Goal: Task Accomplishment & Management: Manage account settings

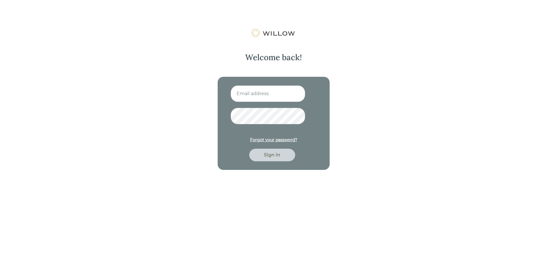
click at [259, 92] on input at bounding box center [267, 94] width 75 height 17
type input "[EMAIL_ADDRESS][DOMAIN_NAME]"
click at [269, 155] on div "Sign in" at bounding box center [272, 155] width 33 height 7
click at [227, 115] on div "[EMAIL_ADDRESS][DOMAIN_NAME] Forgot your password? Sign in" at bounding box center [273, 123] width 112 height 93
click at [283, 153] on div "Sign in" at bounding box center [272, 155] width 33 height 7
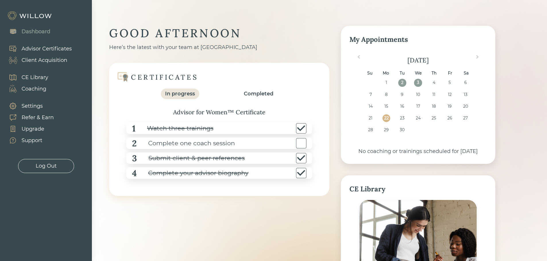
click at [267, 93] on div "Completed" at bounding box center [259, 94] width 30 height 8
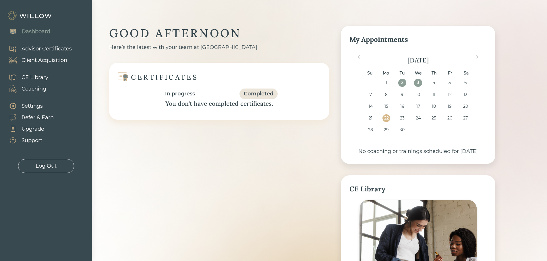
click at [173, 96] on div "In progress" at bounding box center [180, 94] width 30 height 8
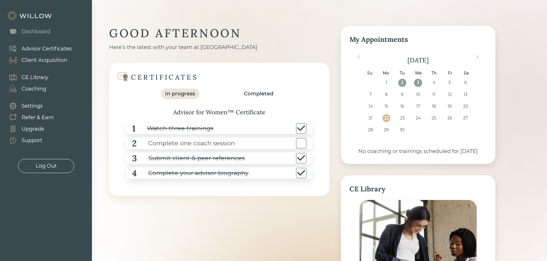
click at [32, 31] on div "Dashboard" at bounding box center [36, 32] width 29 height 8
click at [34, 47] on div "Advisor Certificates" at bounding box center [47, 49] width 50 height 8
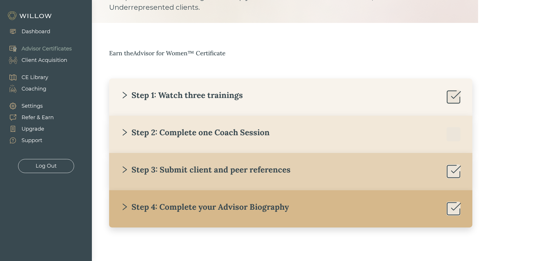
scroll to position [58, 0]
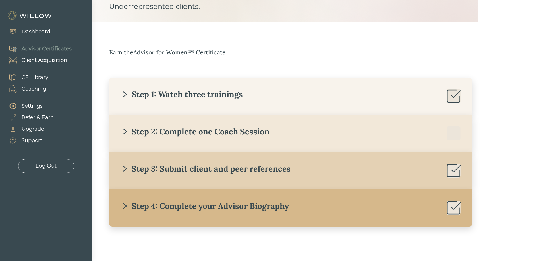
click at [129, 207] on div "Step 4: Complete your Advisor Biography" at bounding box center [205, 206] width 168 height 10
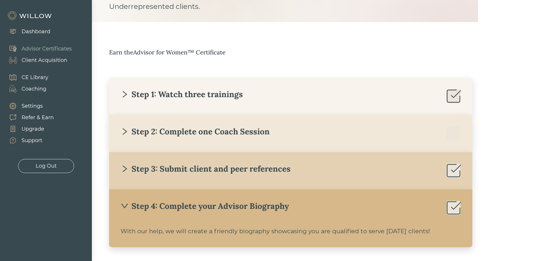
scroll to position [79, 0]
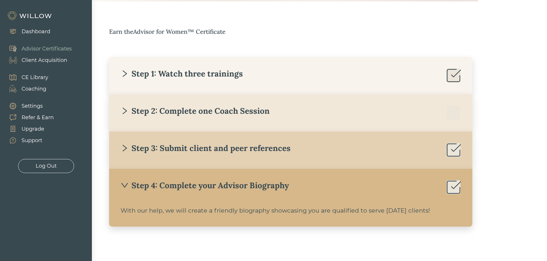
click at [30, 108] on div "Settings" at bounding box center [32, 106] width 21 height 8
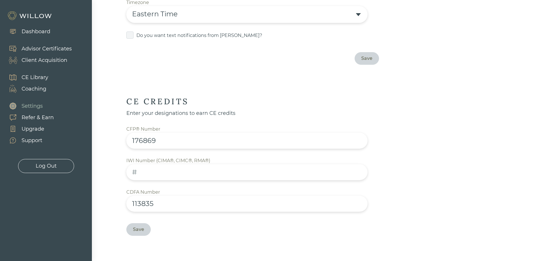
scroll to position [164, 0]
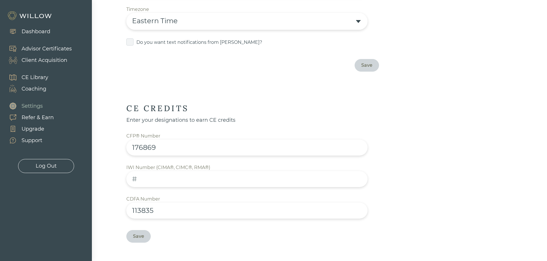
click at [35, 49] on div "Advisor Certificates" at bounding box center [47, 49] width 50 height 8
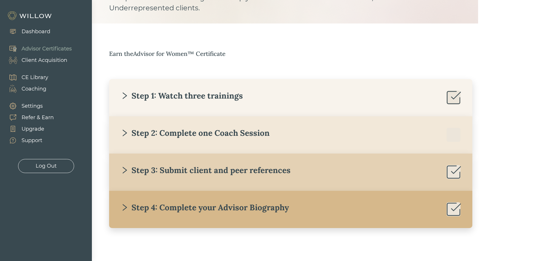
scroll to position [57, 0]
click at [177, 207] on div "Step 4: Complete your Advisor Biography" at bounding box center [205, 207] width 168 height 10
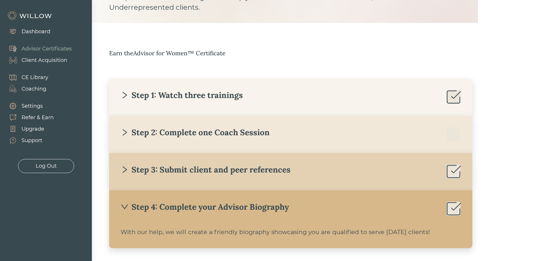
click at [138, 234] on div "With our help, we will create a friendly biography showcasing you are qualified…" at bounding box center [291, 232] width 340 height 9
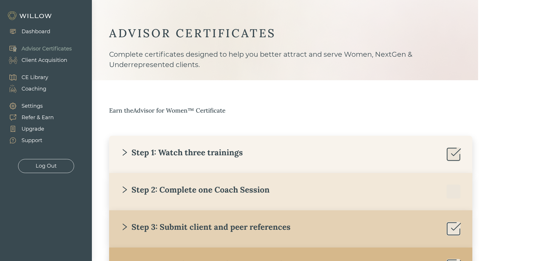
click at [36, 60] on div "Client Acquisition" at bounding box center [45, 61] width 46 height 8
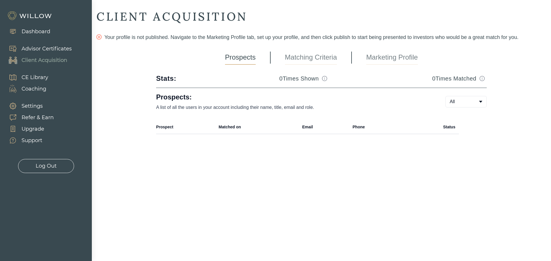
click at [26, 77] on div "CE Library" at bounding box center [35, 78] width 27 height 8
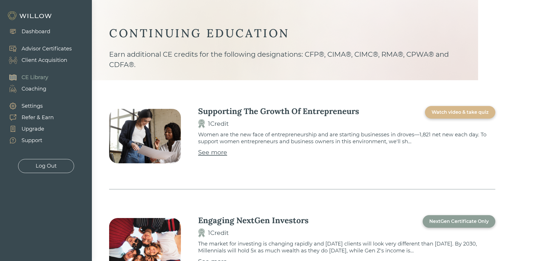
click at [26, 87] on div "Coaching" at bounding box center [34, 89] width 25 height 8
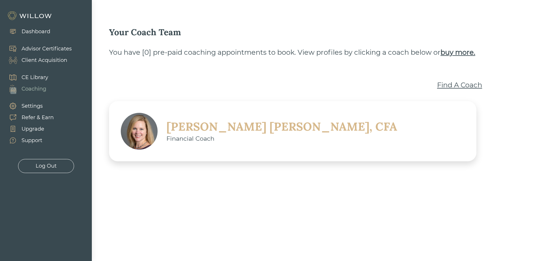
click at [38, 48] on div "Advisor Certificates" at bounding box center [47, 49] width 50 height 8
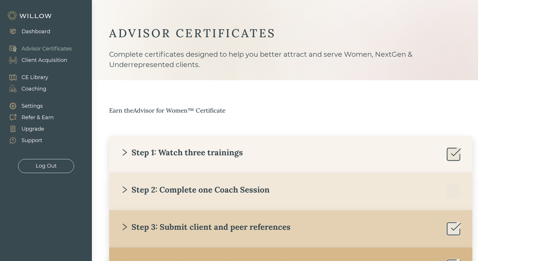
click at [36, 32] on div "Dashboard" at bounding box center [36, 32] width 29 height 8
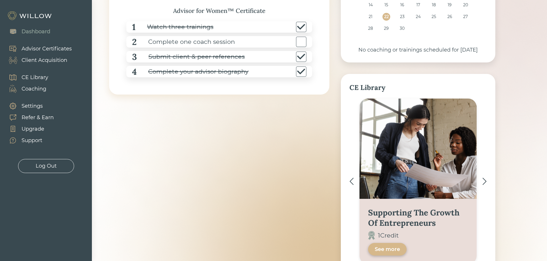
scroll to position [156, 0]
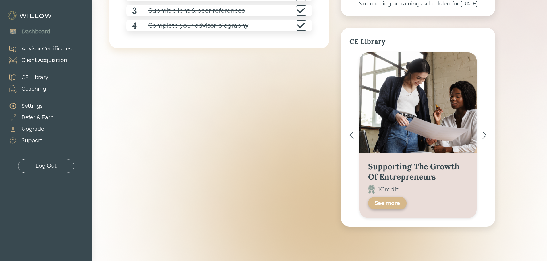
click at [393, 201] on div "See more" at bounding box center [386, 203] width 25 height 7
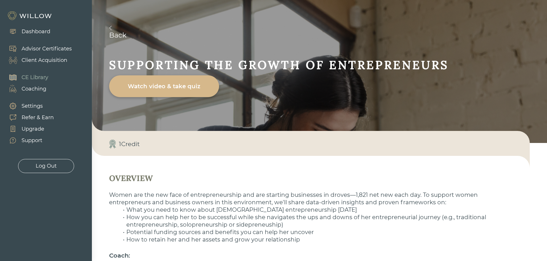
click at [41, 30] on div "Dashboard" at bounding box center [36, 32] width 29 height 8
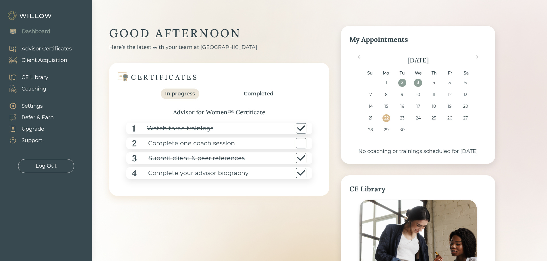
click at [34, 62] on div "Client Acquisition" at bounding box center [45, 61] width 46 height 8
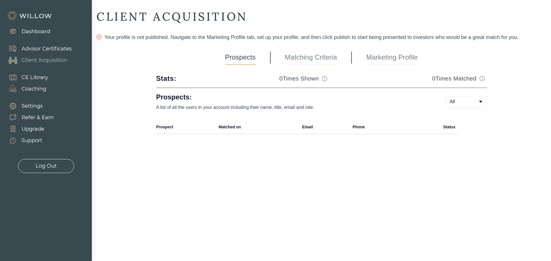
click at [387, 53] on link "Marketing Profile" at bounding box center [392, 57] width 52 height 14
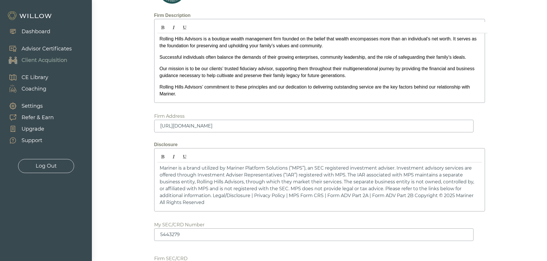
scroll to position [778, 0]
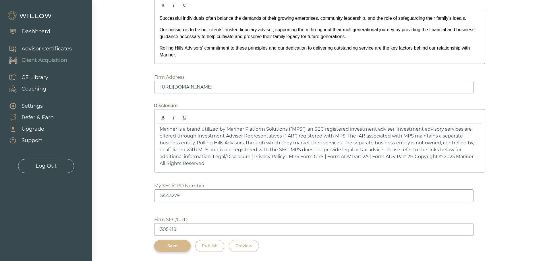
click at [248, 241] on button "Preview" at bounding box center [244, 246] width 30 height 12
